Goal: Task Accomplishment & Management: Manage account settings

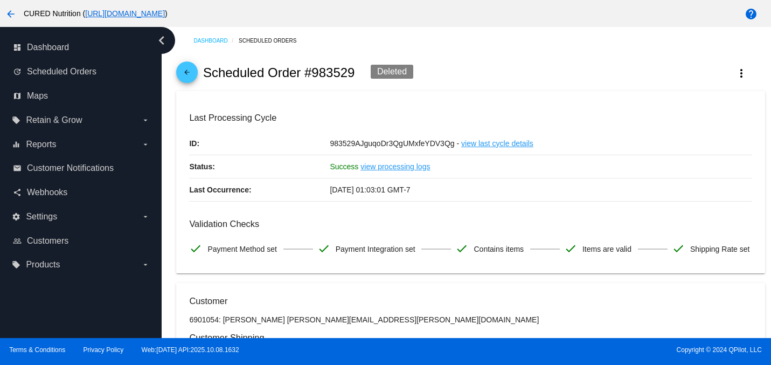
click at [198, 74] on div "arrow_back Scheduled Order #983529 Deleted more_vert" at bounding box center [470, 72] width 588 height 37
click at [189, 73] on mat-icon "arrow_back" at bounding box center [186, 74] width 13 height 13
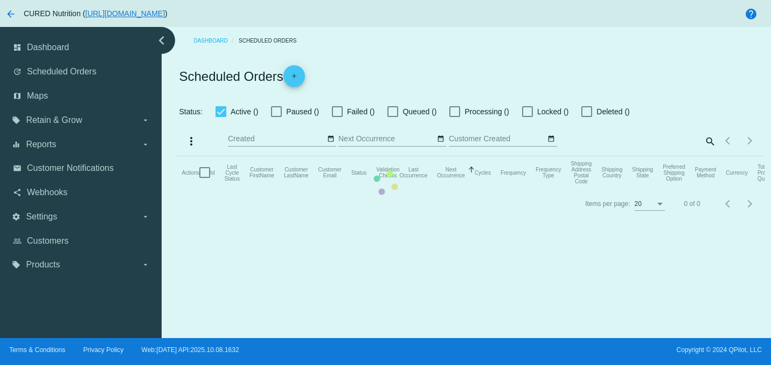
checkbox input "true"
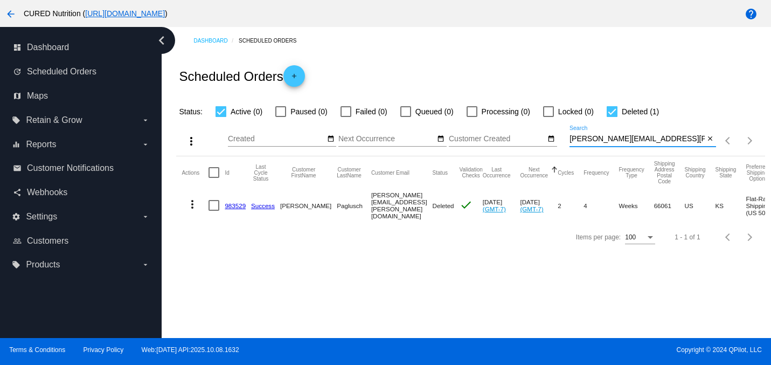
click at [597, 140] on input "[PERSON_NAME][EMAIL_ADDRESS][PERSON_NAME][DOMAIN_NAME]" at bounding box center [636, 139] width 135 height 9
paste input "melanietucker"
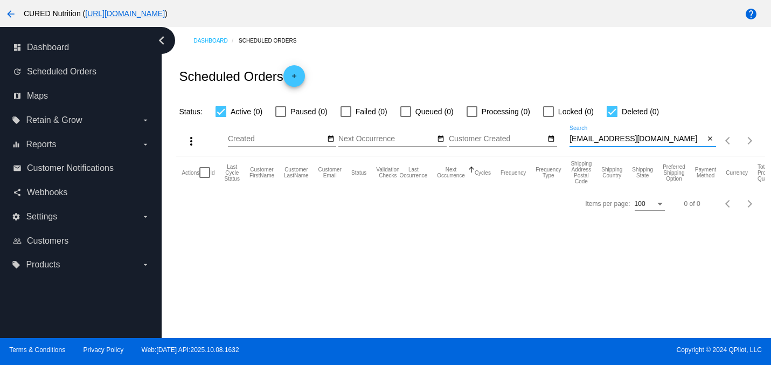
click at [613, 138] on input "[EMAIL_ADDRESS][DOMAIN_NAME]" at bounding box center [636, 139] width 135 height 9
paste input "rachelatitus"
type input "[EMAIL_ADDRESS][DOMAIN_NAME]"
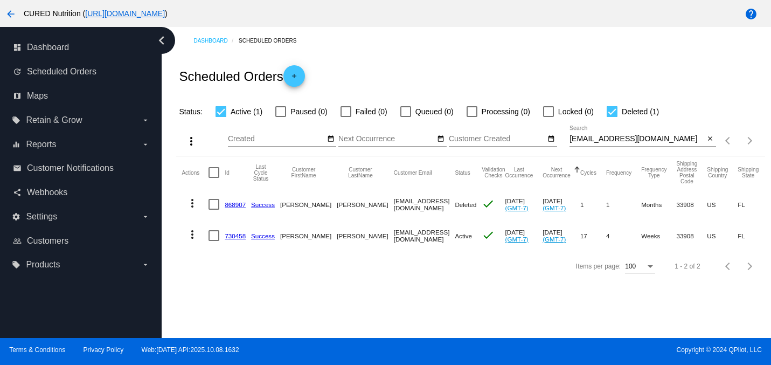
click at [238, 233] on link "730458" at bounding box center [235, 235] width 21 height 7
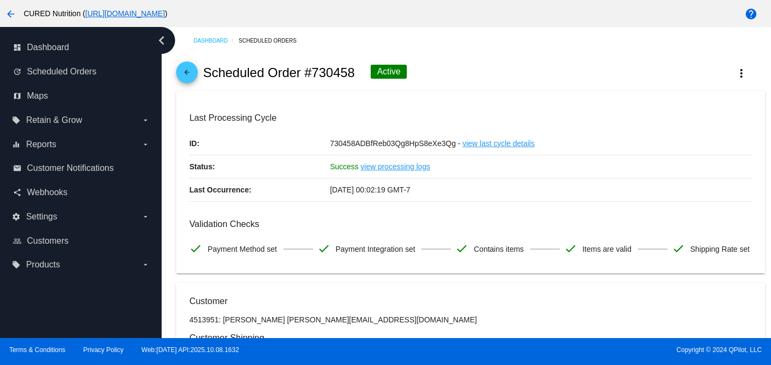
click at [190, 75] on mat-icon "arrow_back" at bounding box center [186, 74] width 13 height 13
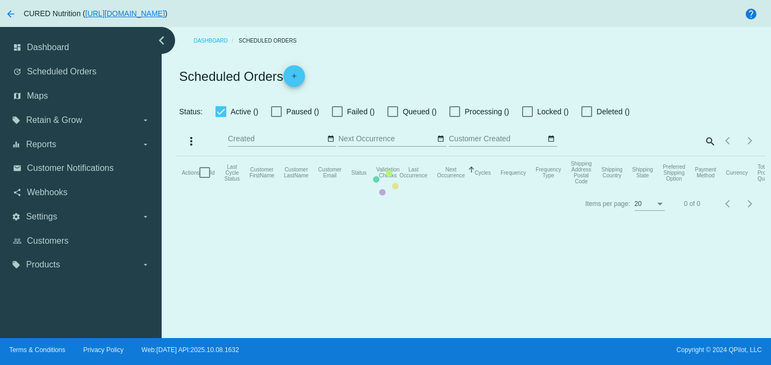
checkbox input "true"
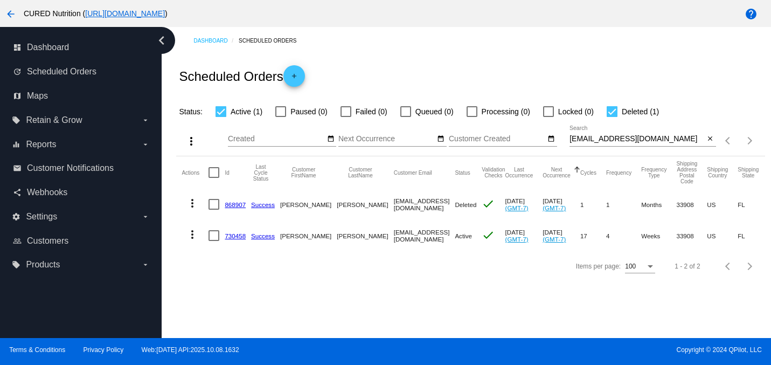
click at [586, 145] on div "[EMAIL_ADDRESS][DOMAIN_NAME] Search" at bounding box center [636, 135] width 135 height 21
click at [585, 139] on input "[EMAIL_ADDRESS][DOMAIN_NAME]" at bounding box center [636, 139] width 135 height 9
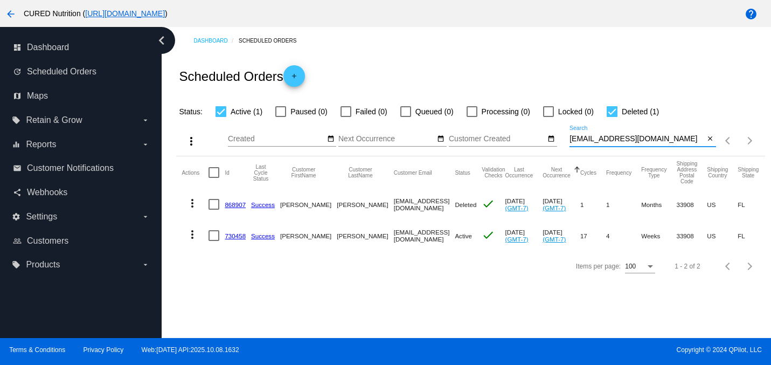
click at [585, 139] on input "[EMAIL_ADDRESS][DOMAIN_NAME]" at bounding box center [636, 139] width 135 height 9
paste input "alivewell@ao"
type input "[EMAIL_ADDRESS][DOMAIN_NAME]"
